Goal: Entertainment & Leisure: Consume media (video, audio)

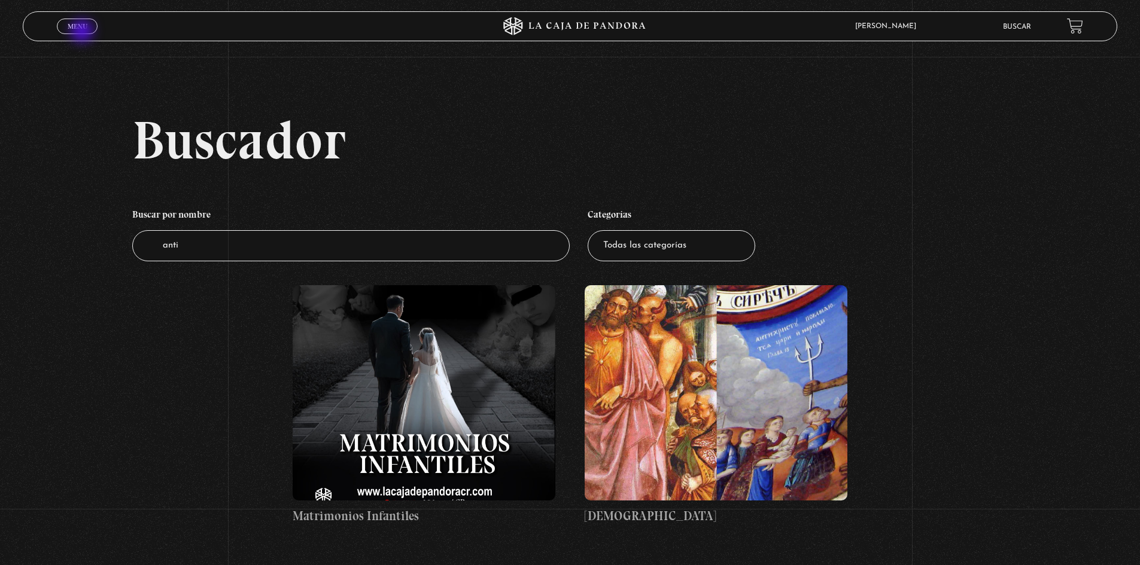
click at [75, 26] on span "Menu" at bounding box center [78, 26] width 20 height 7
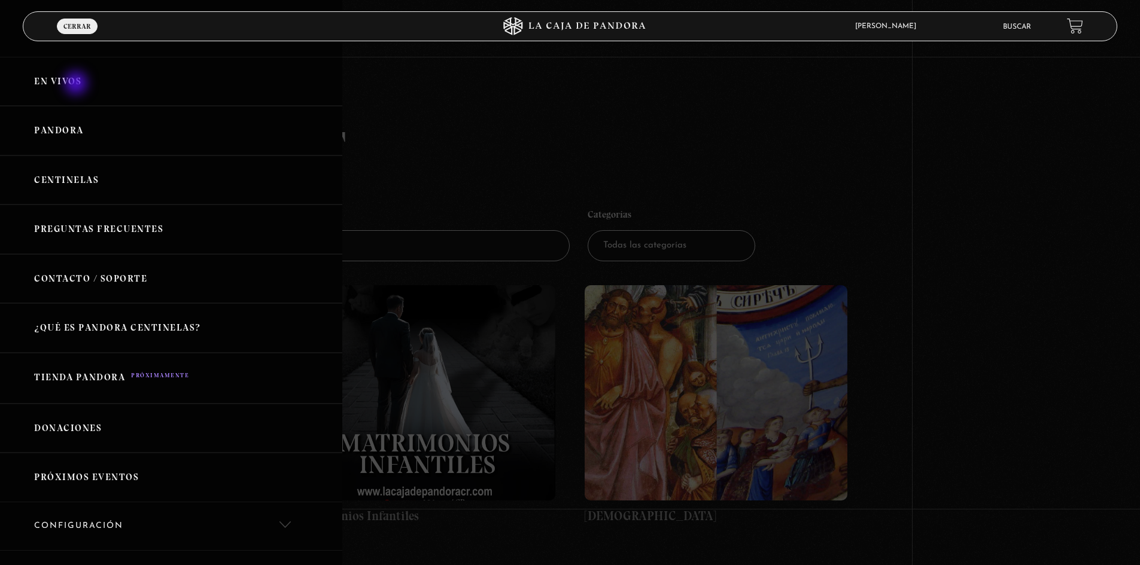
click at [77, 84] on link "En vivos" at bounding box center [171, 82] width 342 height 50
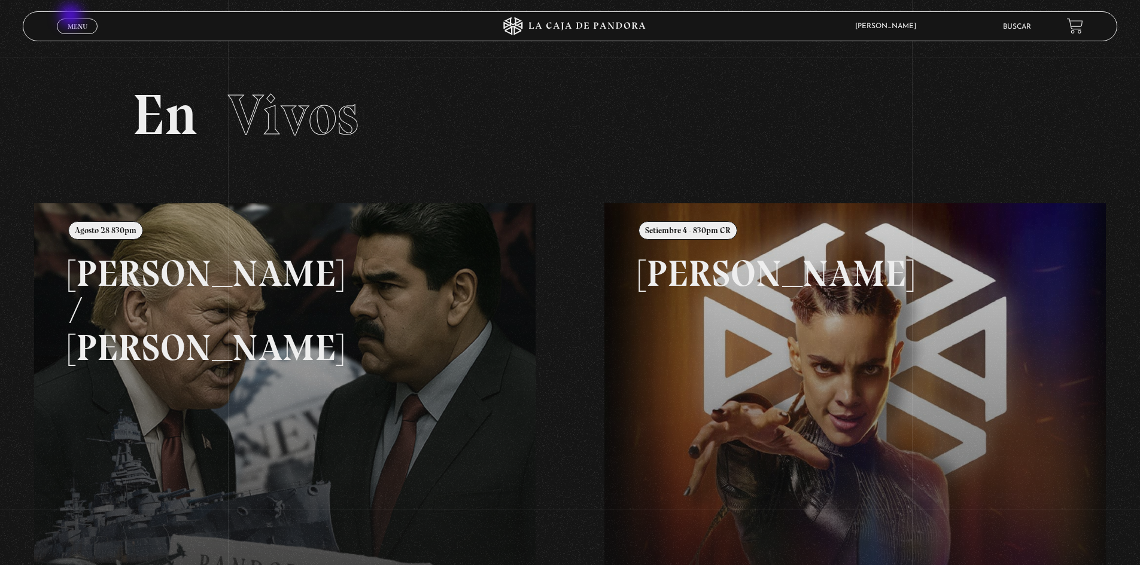
click at [72, 17] on div "Menu Cerrar" at bounding box center [228, 26] width 342 height 29
click at [73, 21] on link "Menu Cerrar" at bounding box center [77, 27] width 41 height 16
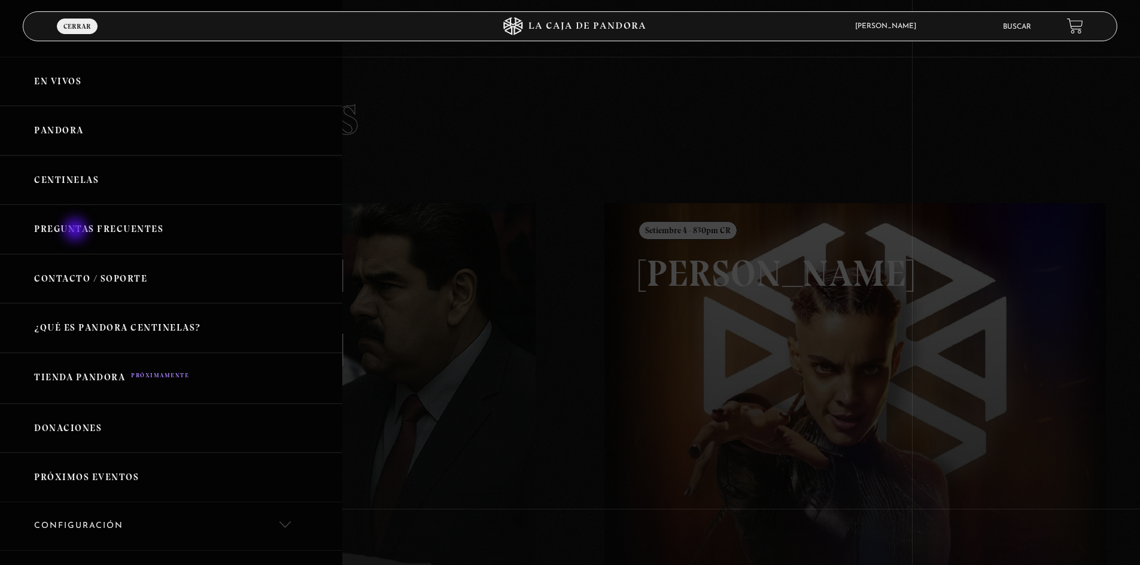
click at [77, 231] on link "Preguntas Frecuentes" at bounding box center [171, 230] width 342 height 50
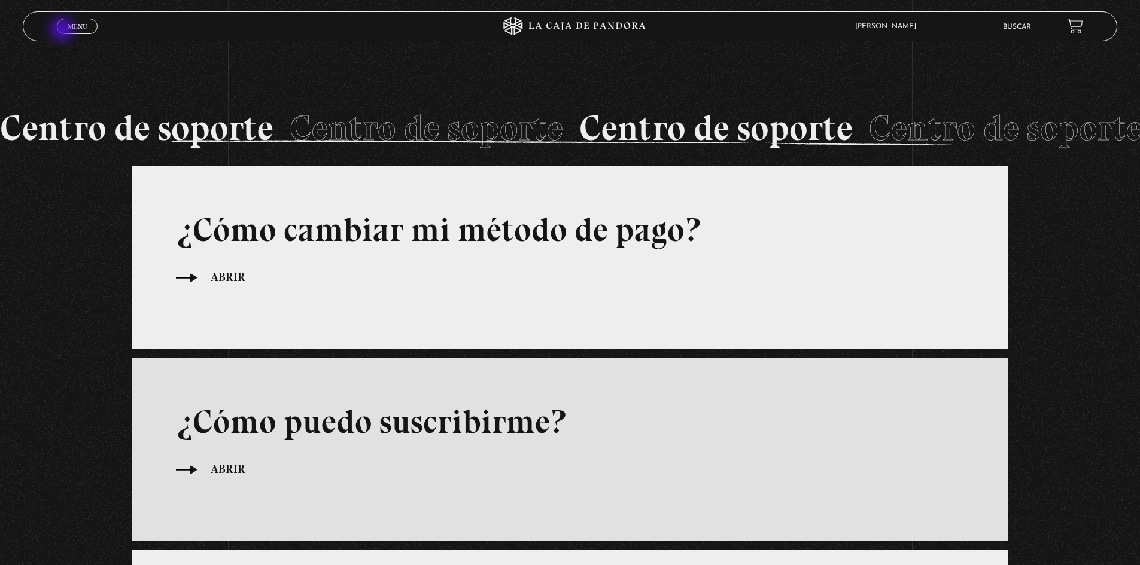
click at [64, 31] on link "Menu Cerrar" at bounding box center [77, 27] width 41 height 16
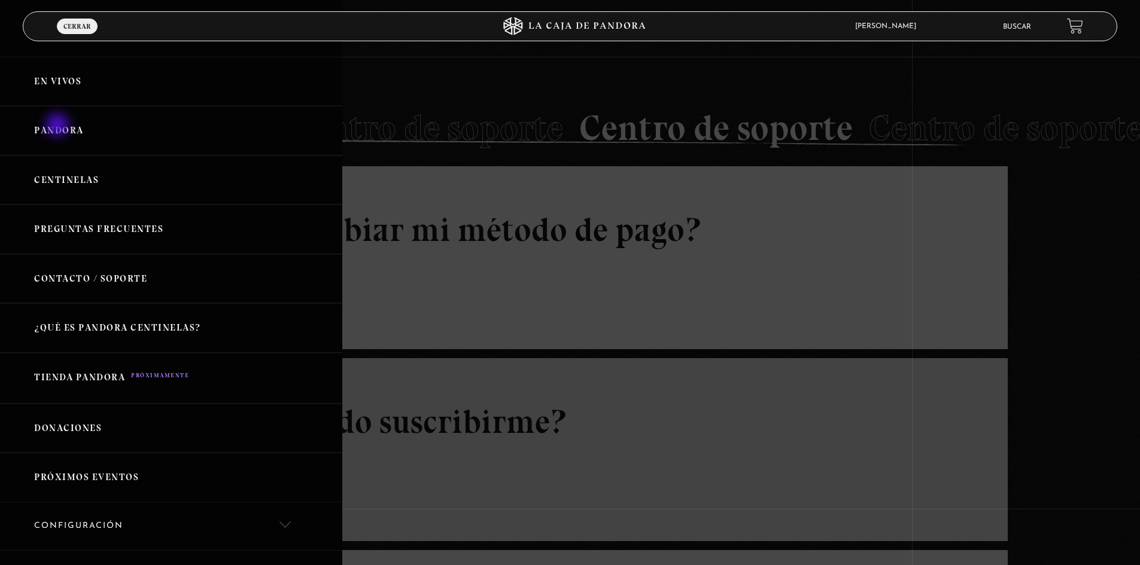
click at [59, 126] on link "Pandora" at bounding box center [171, 131] width 342 height 50
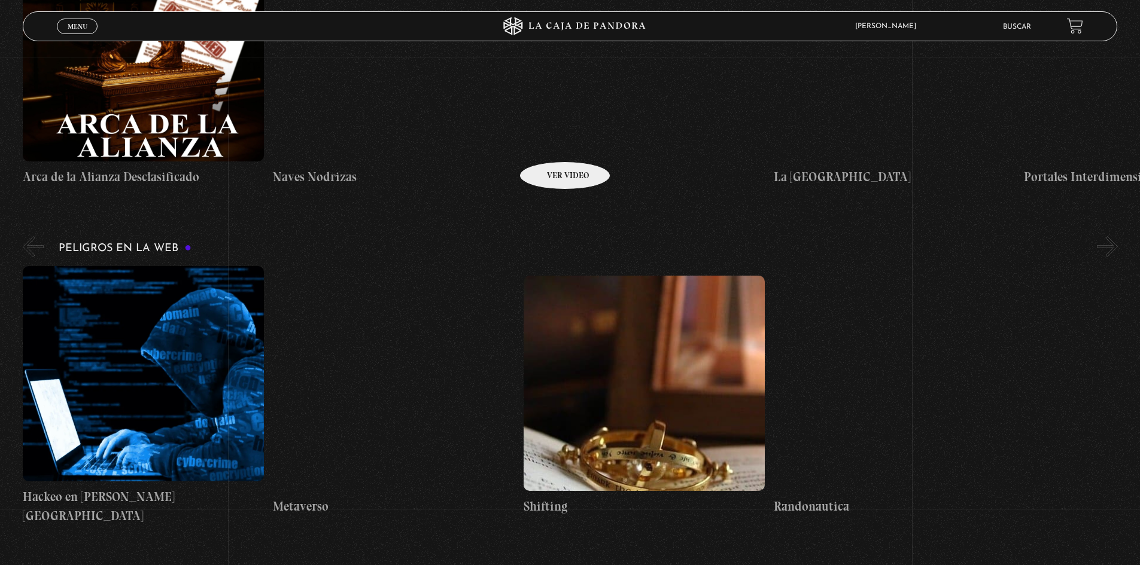
scroll to position [2692, 0]
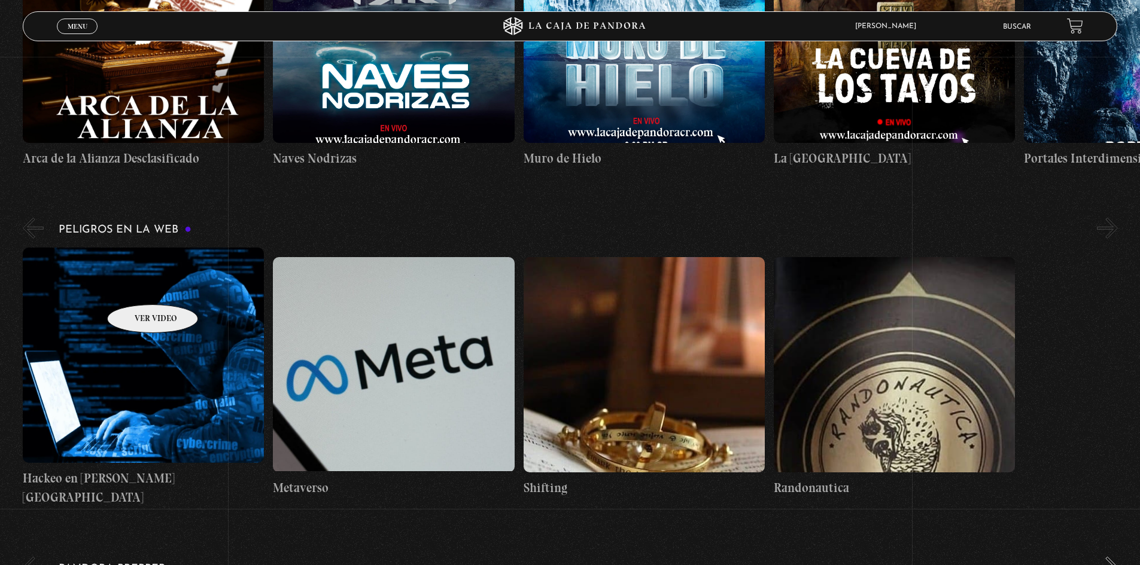
click at [137, 287] on figure at bounding box center [143, 355] width 241 height 215
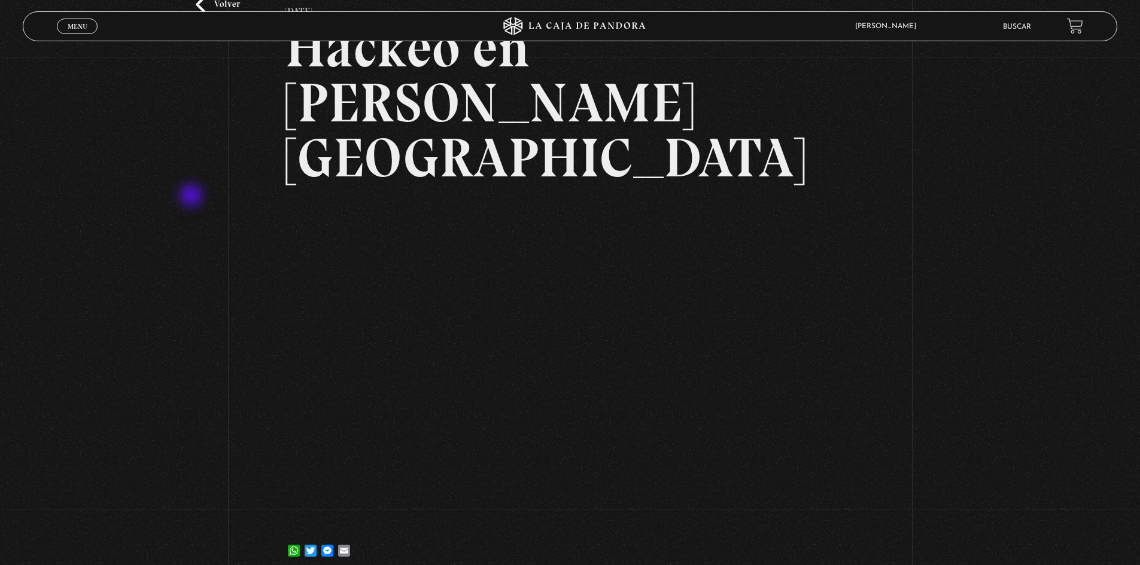
scroll to position [120, 0]
